Goal: Find specific page/section: Find specific page/section

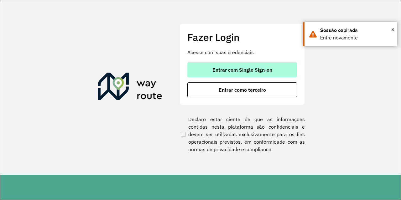
click at [233, 73] on button "Entrar com Single Sign-on" at bounding box center [242, 69] width 110 height 15
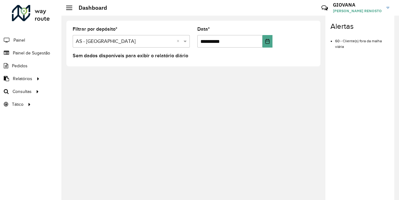
click at [203, 107] on div "**********" at bounding box center [230, 108] width 338 height 185
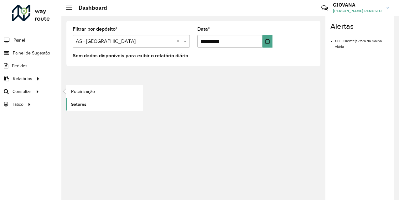
click at [81, 105] on span "Setores" at bounding box center [78, 104] width 15 height 7
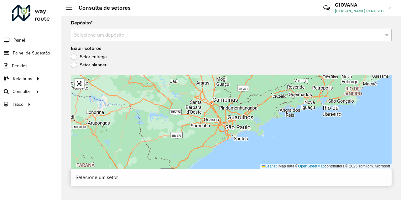
click at [131, 41] on div "Depósito * Selecione um depósito Exibir setores Setor entrega Setor planner Lea…" at bounding box center [231, 108] width 340 height 185
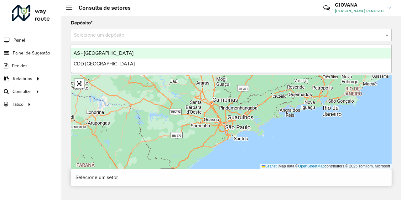
click at [137, 35] on input "text" at bounding box center [225, 36] width 302 height 8
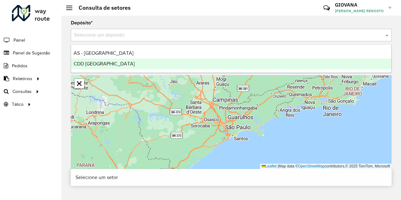
click at [124, 64] on div "CDD [GEOGRAPHIC_DATA]" at bounding box center [231, 64] width 320 height 11
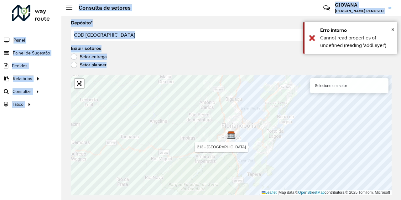
click at [234, 151] on hb-app "Aguarde... Pop-up bloqueado! Seu navegador bloqueou automáticamente a abertura …" at bounding box center [200, 100] width 401 height 200
